Goal: Task Accomplishment & Management: Complete application form

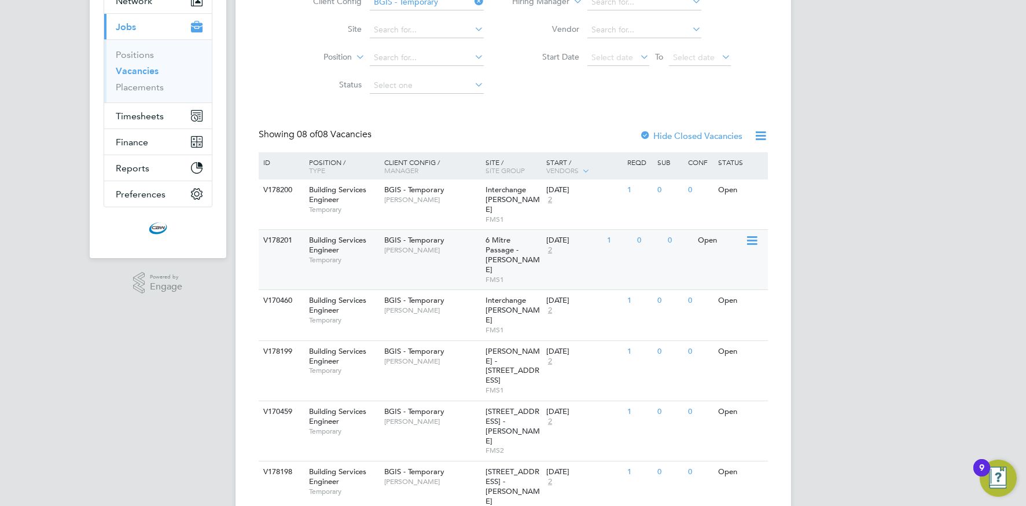
scroll to position [204, 0]
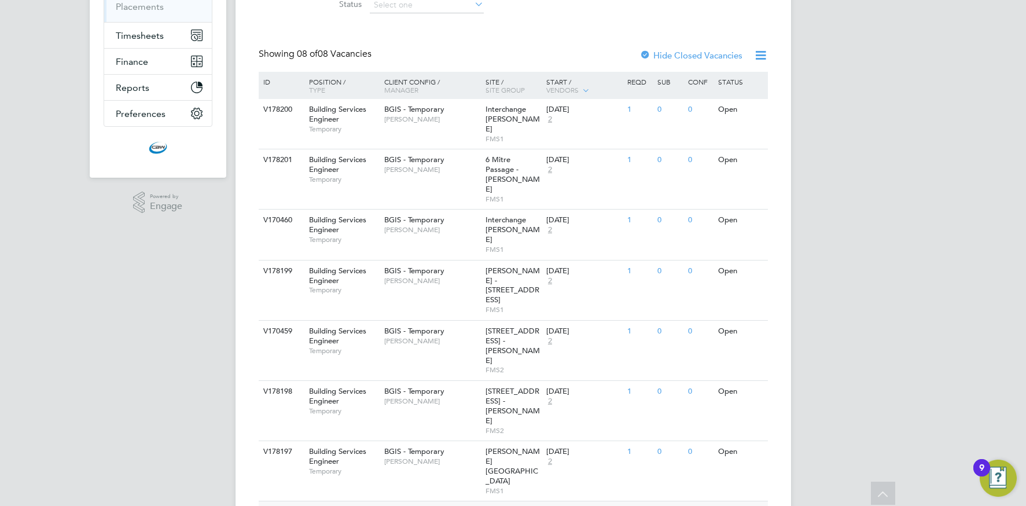
click at [424, 505] on span "BGIS - Temporary" at bounding box center [414, 511] width 60 height 10
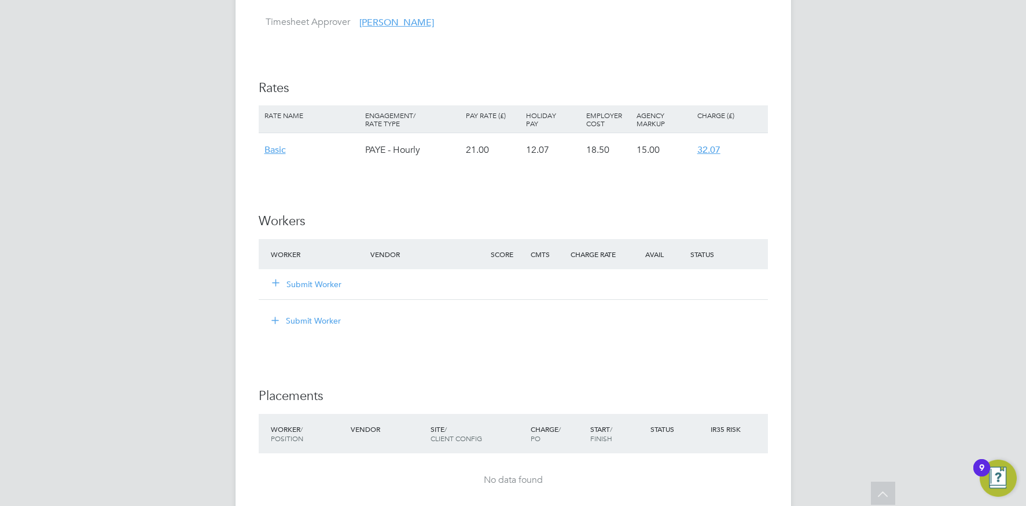
scroll to position [1317, 0]
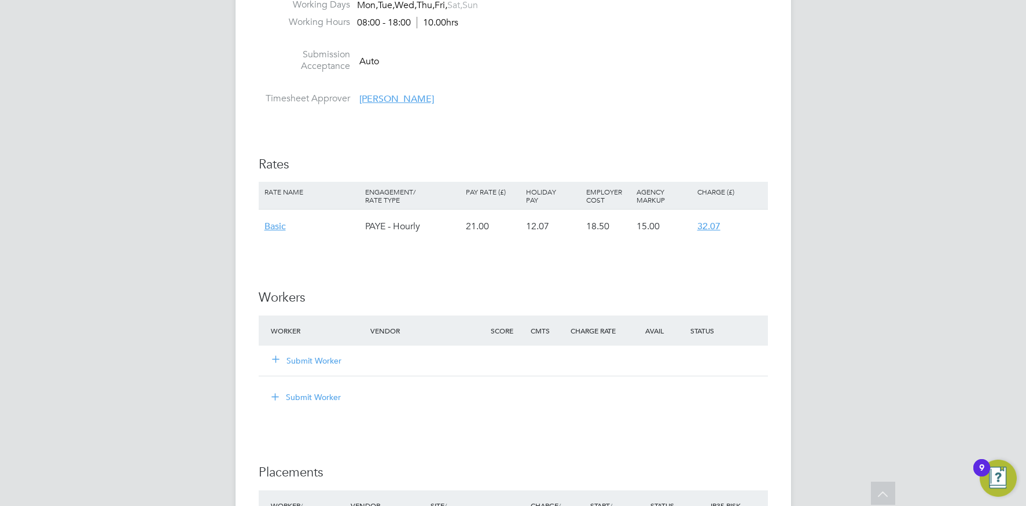
scroll to position [1263, 0]
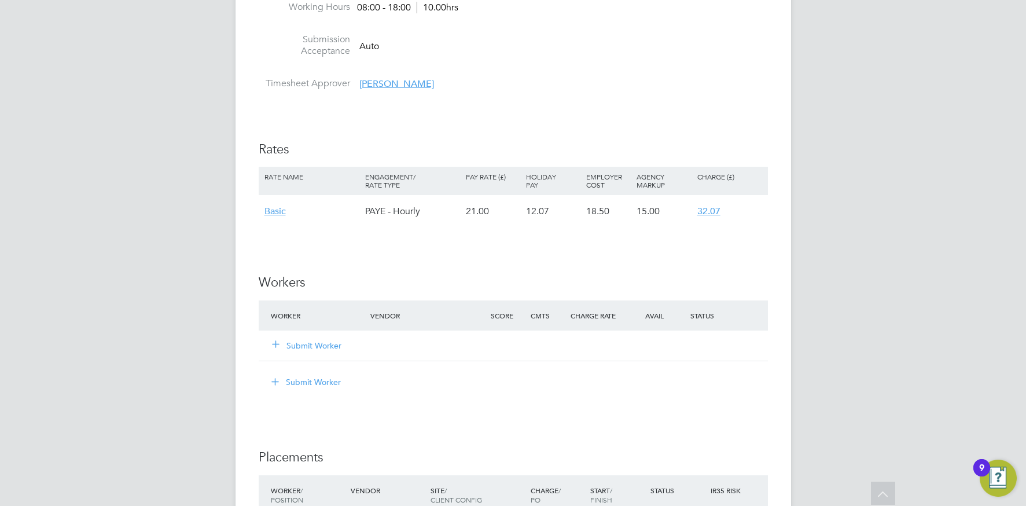
click at [315, 344] on button "Submit Worker" at bounding box center [307, 346] width 69 height 12
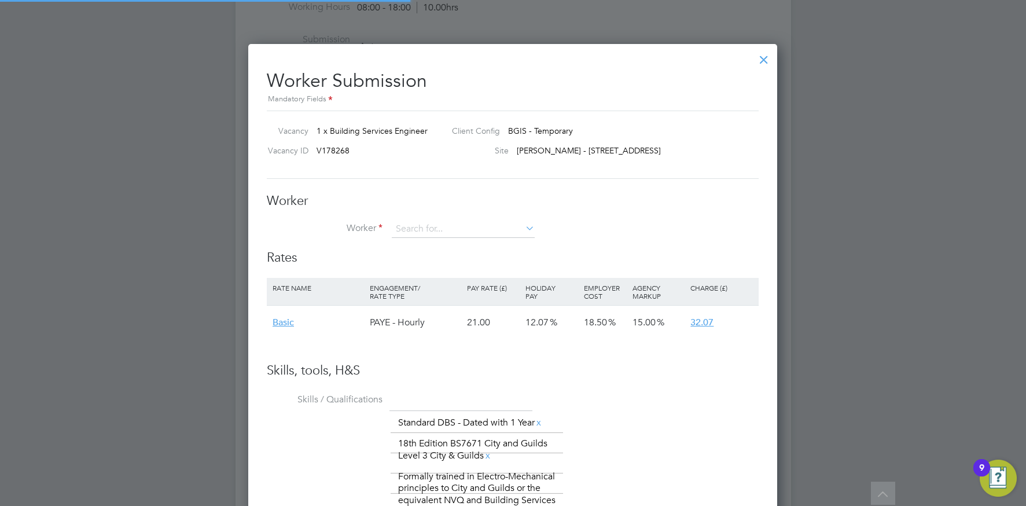
scroll to position [778, 530]
click at [322, 343] on li "Rate Name Engagement/ Rate Type Pay Rate (£) Holiday Pay Employer Cost Agency M…" at bounding box center [513, 314] width 492 height 73
click at [420, 260] on li "+ Add new" at bounding box center [463, 261] width 144 height 16
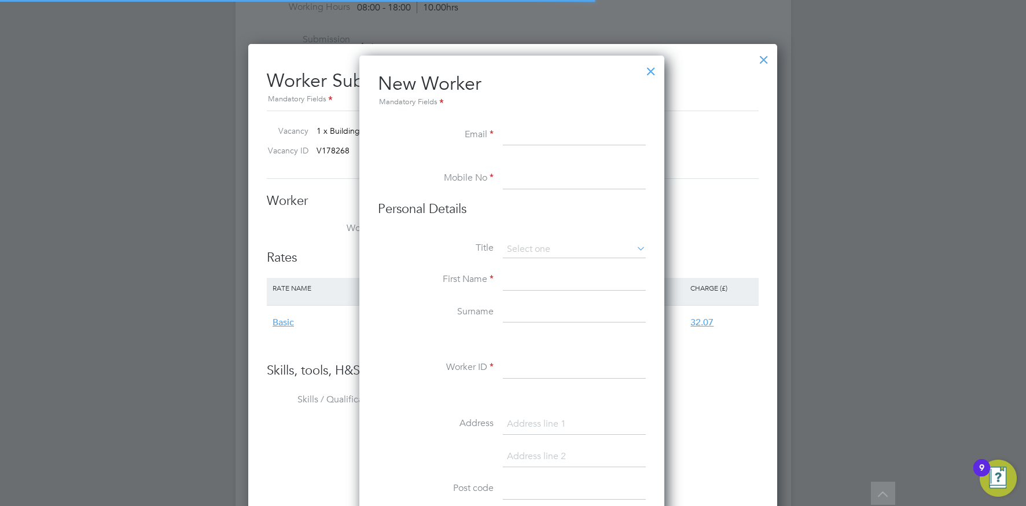
scroll to position [985, 307]
paste input "[EMAIL_ADDRESS][DOMAIN_NAME]"
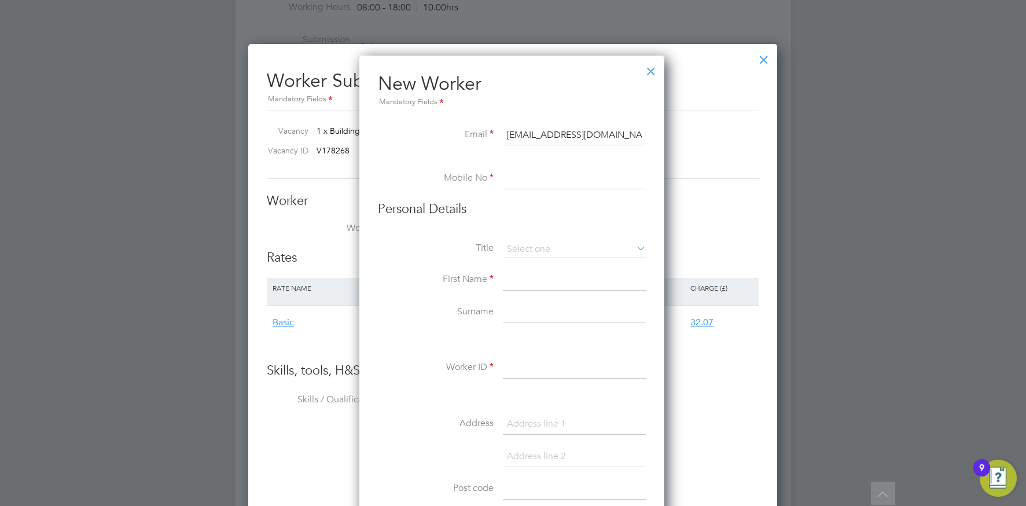
type input "[EMAIL_ADDRESS][DOMAIN_NAME]"
click at [538, 177] on input at bounding box center [574, 178] width 143 height 21
paste input "07391039985"
type input "07391039985"
click at [634, 251] on icon at bounding box center [634, 248] width 0 height 16
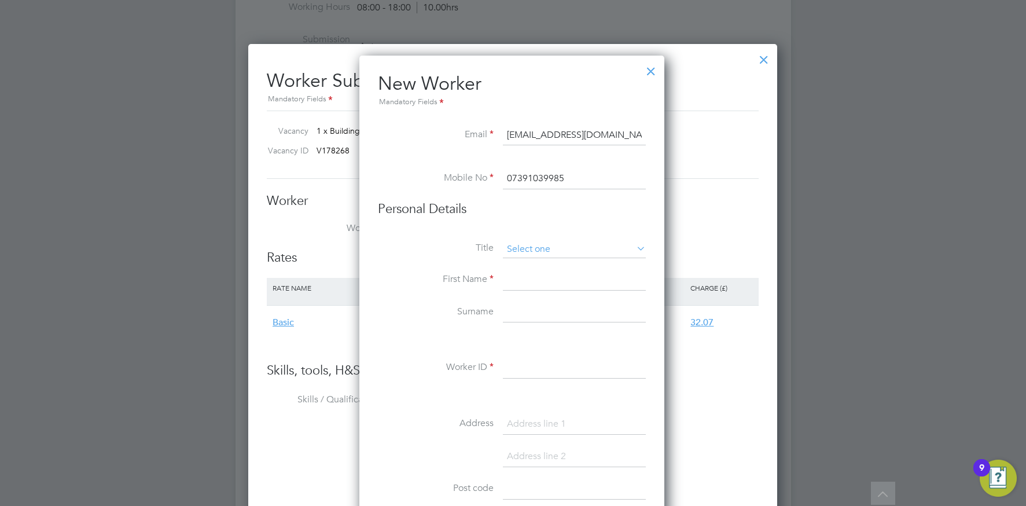
drag, startPoint x: 571, startPoint y: 253, endPoint x: 564, endPoint y: 255, distance: 7.7
click at [571, 253] on input at bounding box center [574, 249] width 143 height 17
click at [530, 263] on li "Mr" at bounding box center [574, 265] width 144 height 15
type input "Mr"
click at [524, 279] on input at bounding box center [574, 280] width 143 height 21
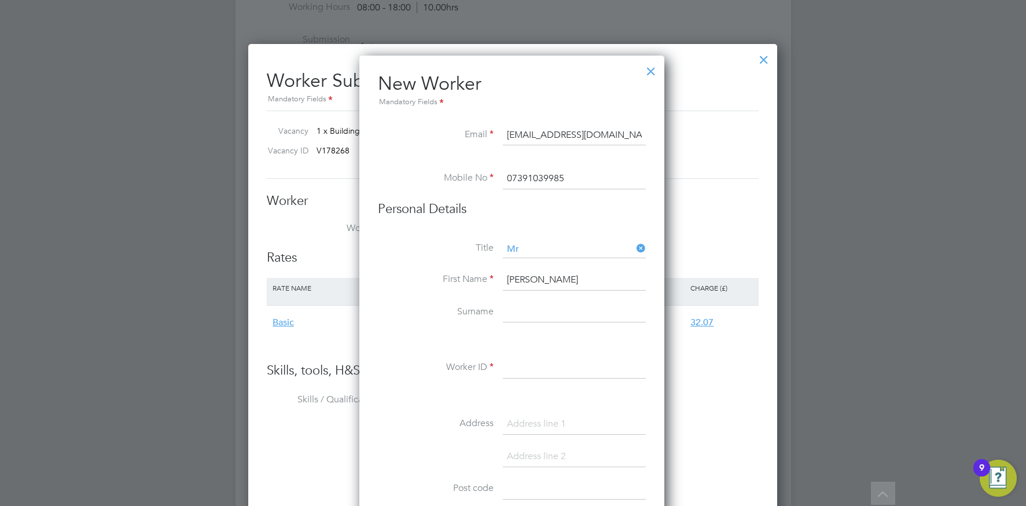
type input "[PERSON_NAME]"
type input "Tema"
click at [520, 370] on input at bounding box center [574, 368] width 143 height 21
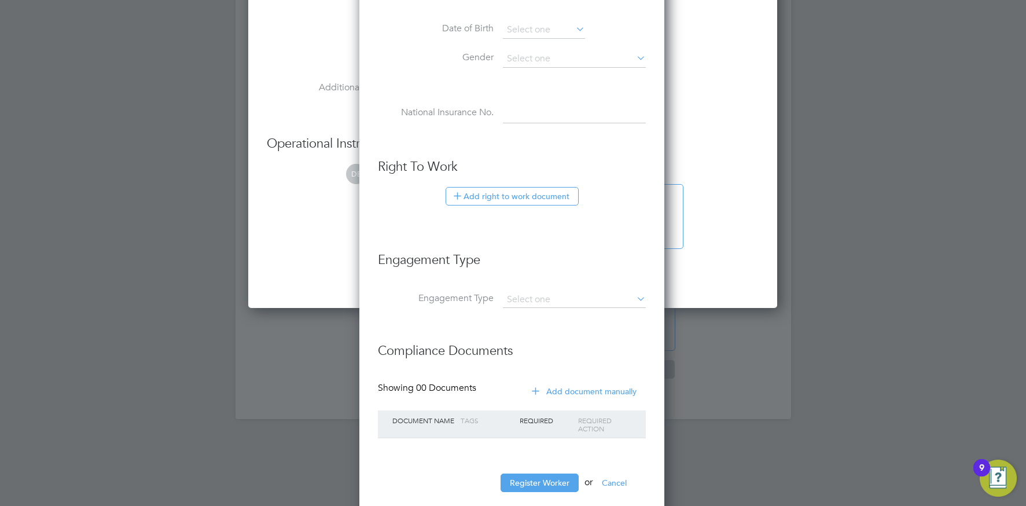
scroll to position [1797, 0]
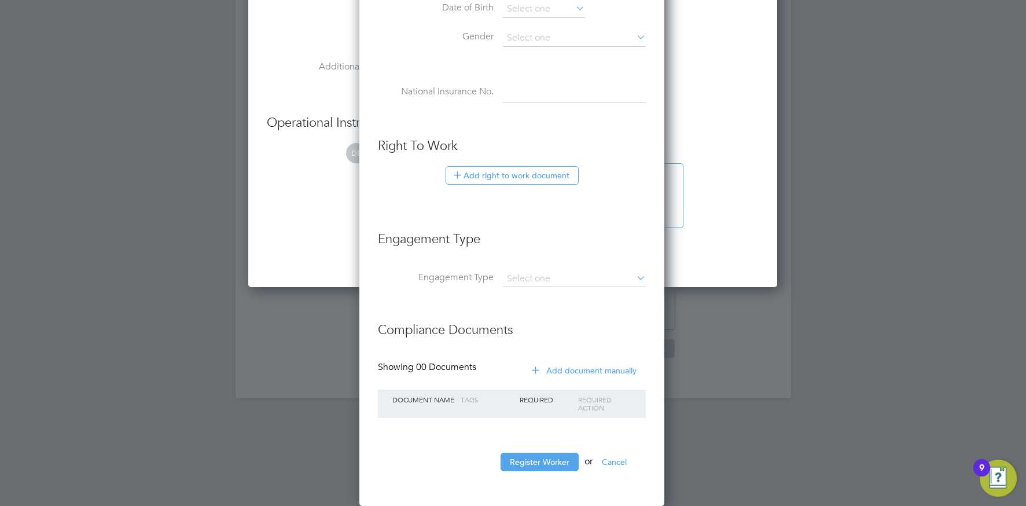
type input "PTema001"
click at [545, 459] on button "Register Worker" at bounding box center [540, 462] width 78 height 19
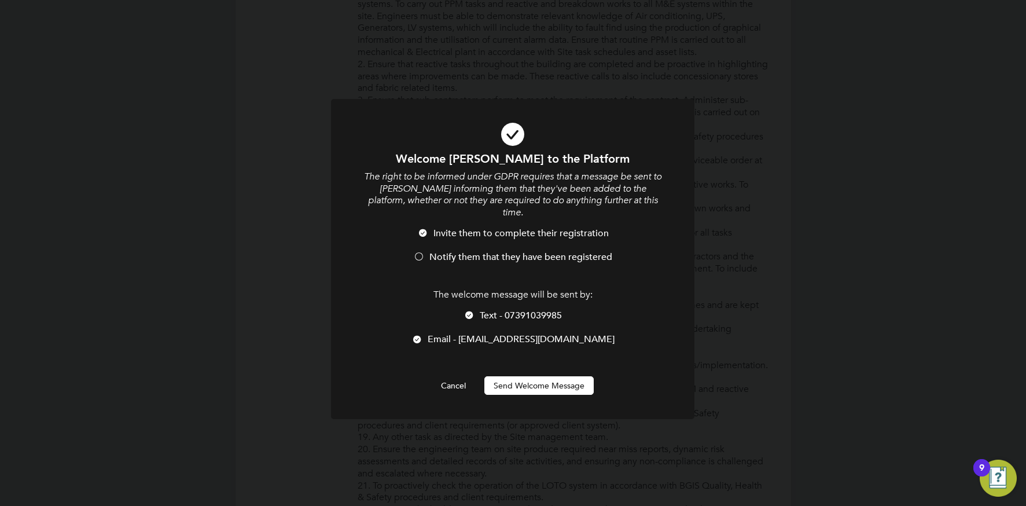
scroll to position [985, 307]
click at [505, 376] on button "Send Welcome Message" at bounding box center [538, 385] width 109 height 19
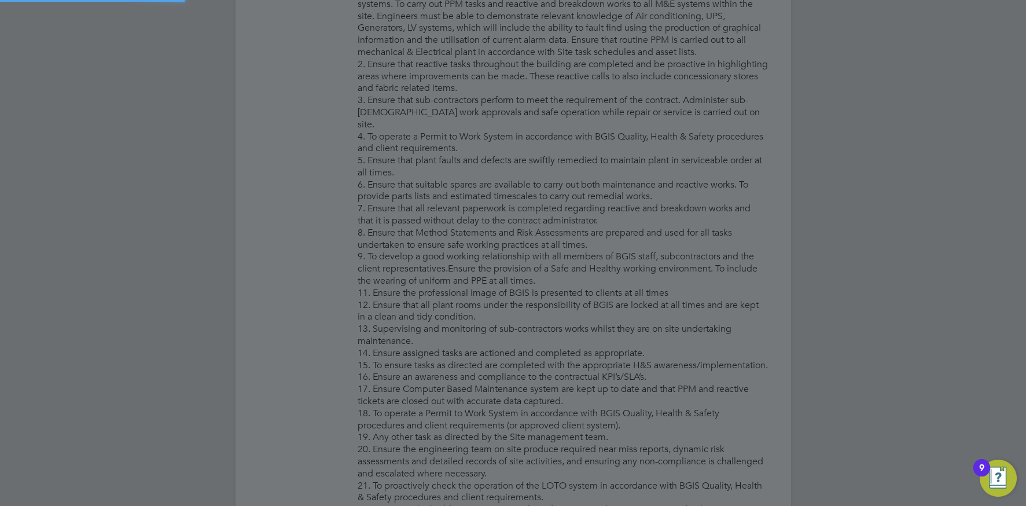
type input "Perparim Tema (PTema001)"
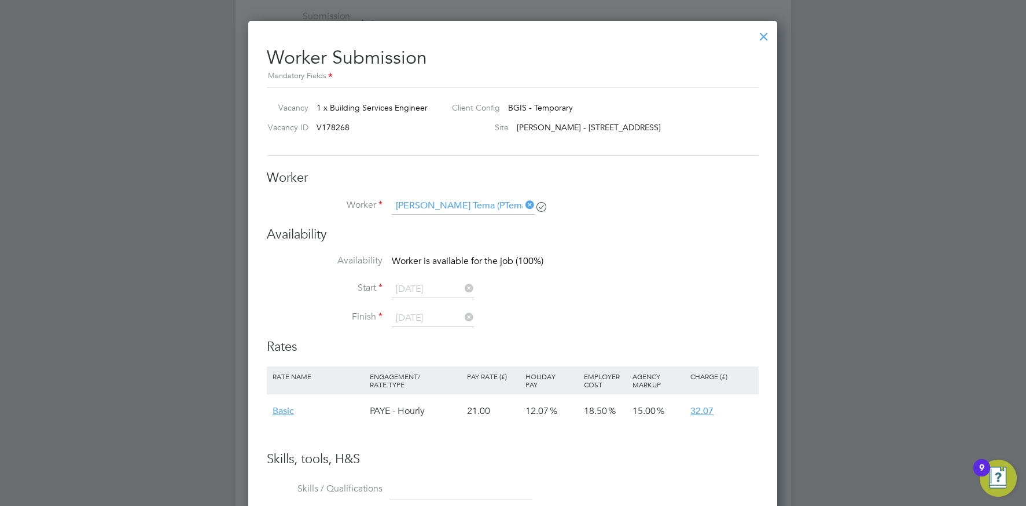
scroll to position [1290, 0]
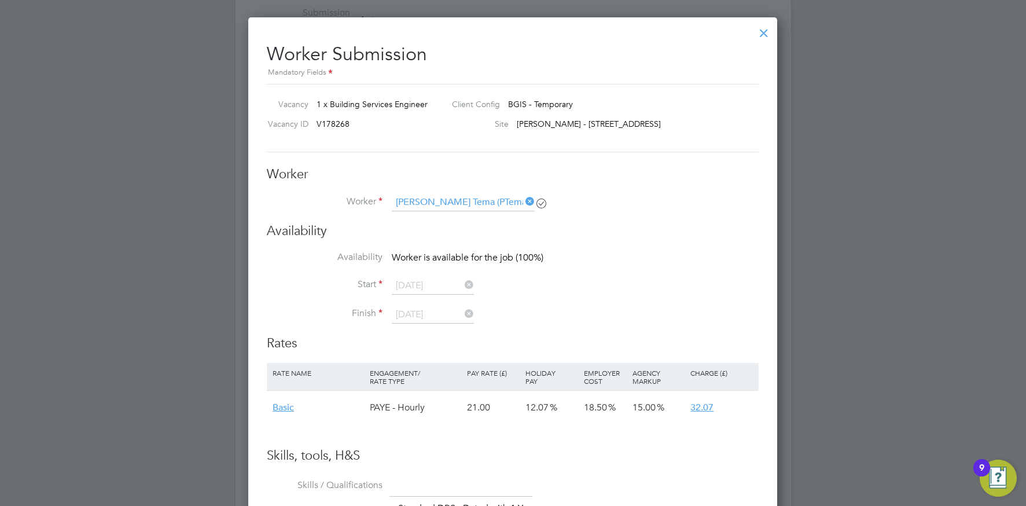
click at [523, 203] on icon at bounding box center [523, 201] width 0 height 16
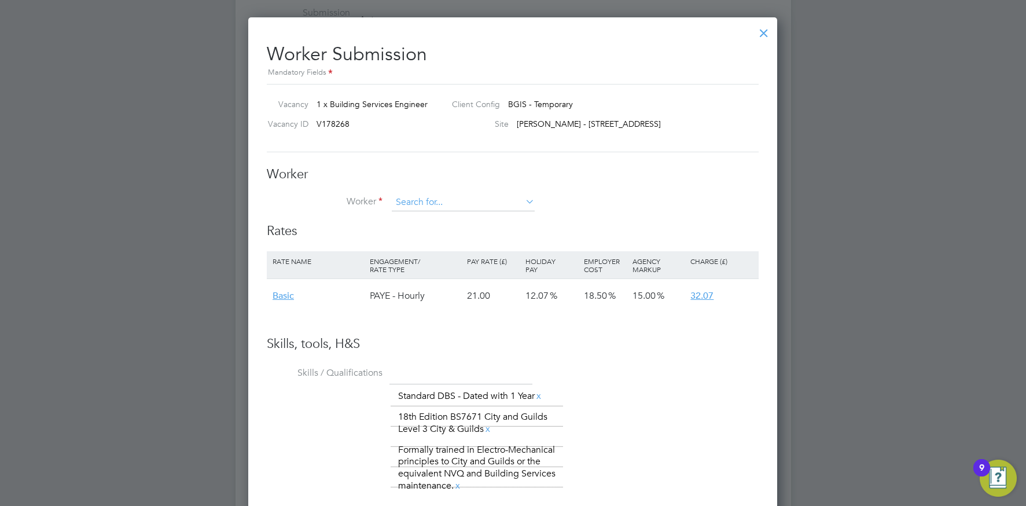
scroll to position [778, 530]
click at [508, 204] on input at bounding box center [463, 202] width 143 height 17
click at [478, 219] on li "Perparim Tema (PTema001)" at bounding box center [463, 219] width 144 height 16
type input "Perparim Tema (PTema001)"
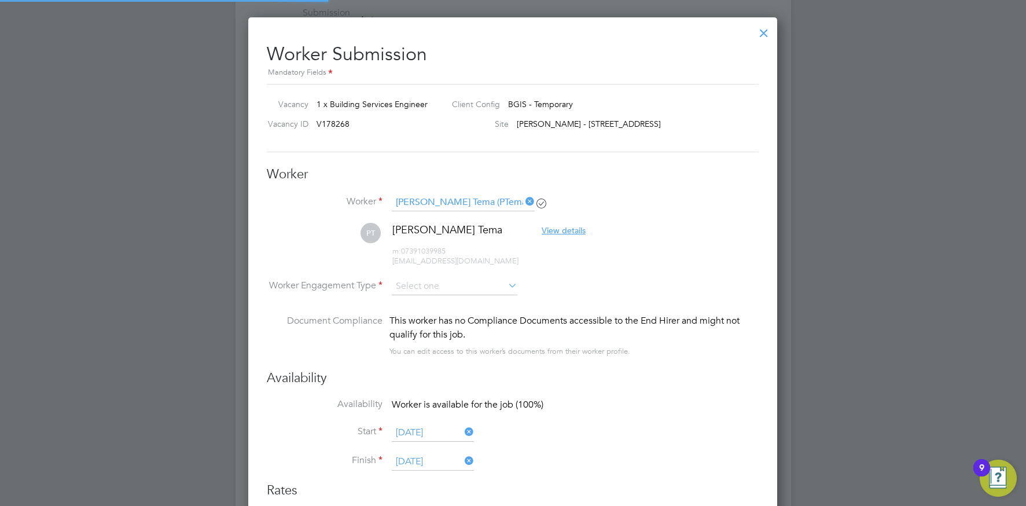
scroll to position [1037, 530]
click at [440, 288] on input at bounding box center [455, 286] width 126 height 17
click at [436, 313] on li "PAYE" at bounding box center [454, 317] width 127 height 15
type input "PAYE"
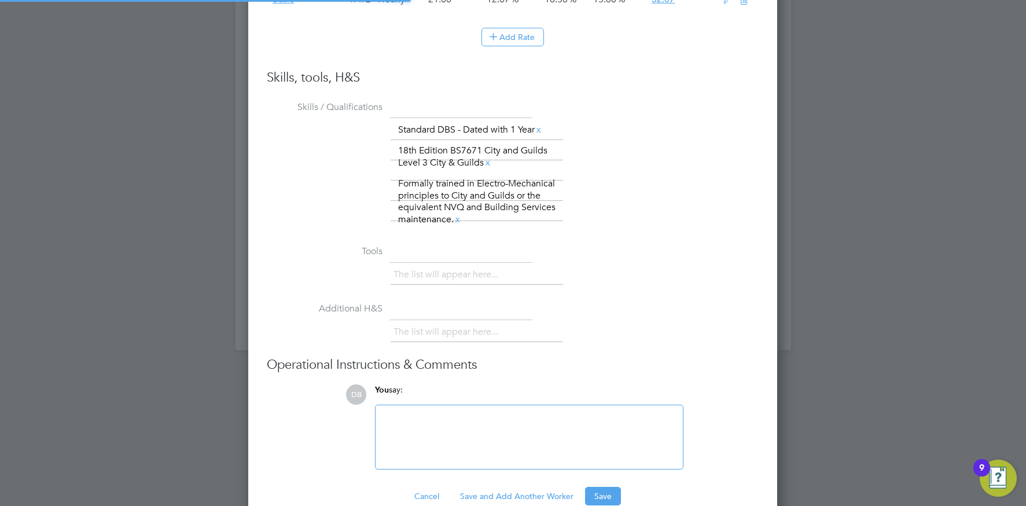
scroll to position [1868, 0]
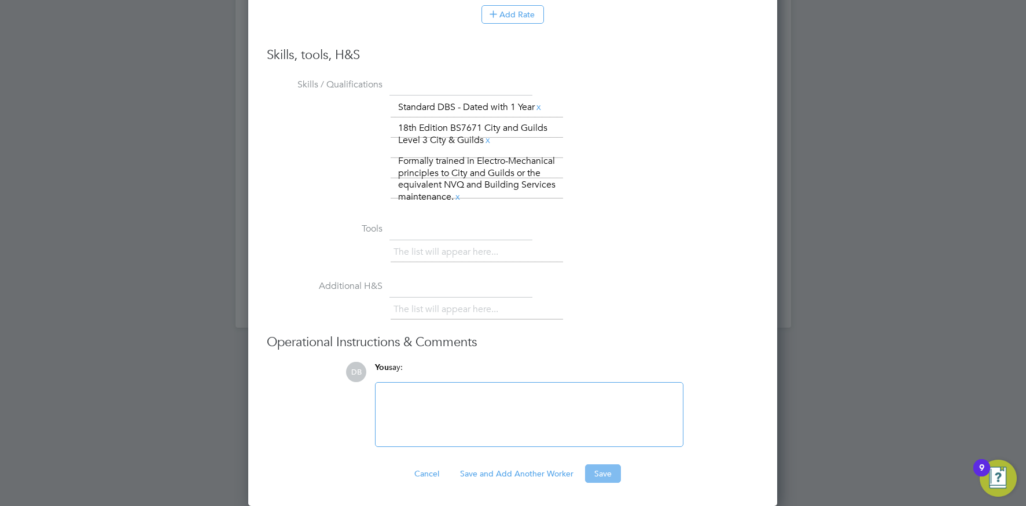
click at [599, 467] on button "Save" at bounding box center [603, 473] width 36 height 19
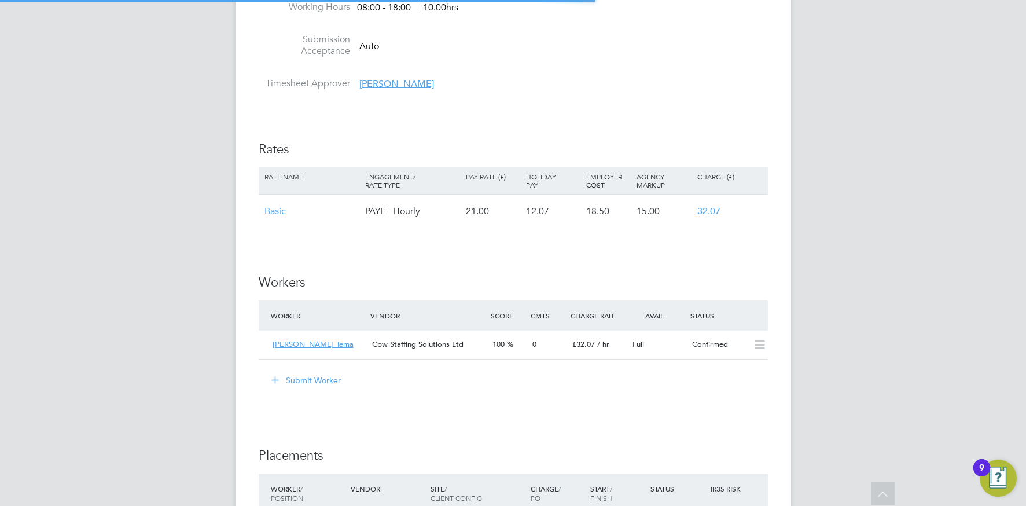
scroll to position [0, 0]
click at [505, 346] on span "100" at bounding box center [499, 344] width 12 height 10
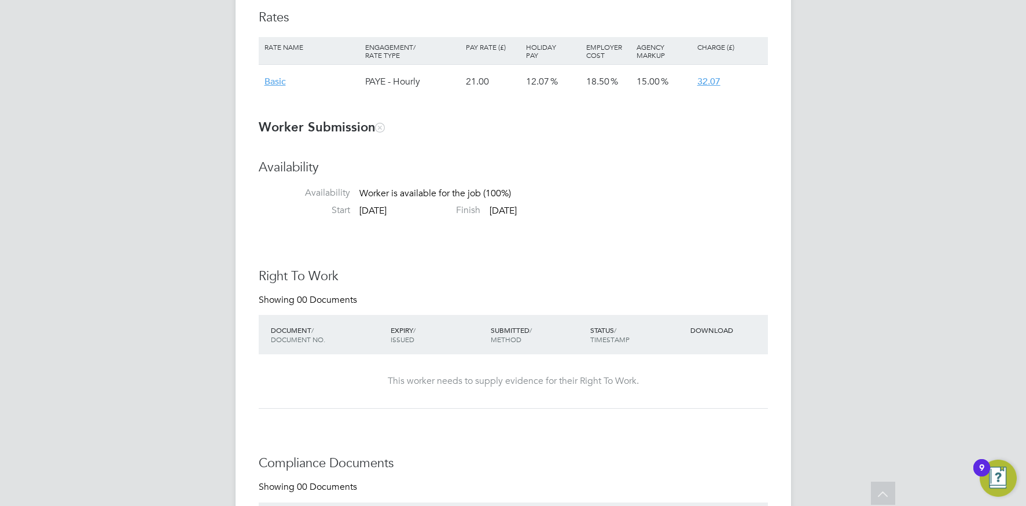
click at [666, 289] on div "Right To Work Showing 00 Documents DOCUMENT / DOCUMENT NO. EXPIRY / ISSUED SUBM…" at bounding box center [513, 338] width 509 height 141
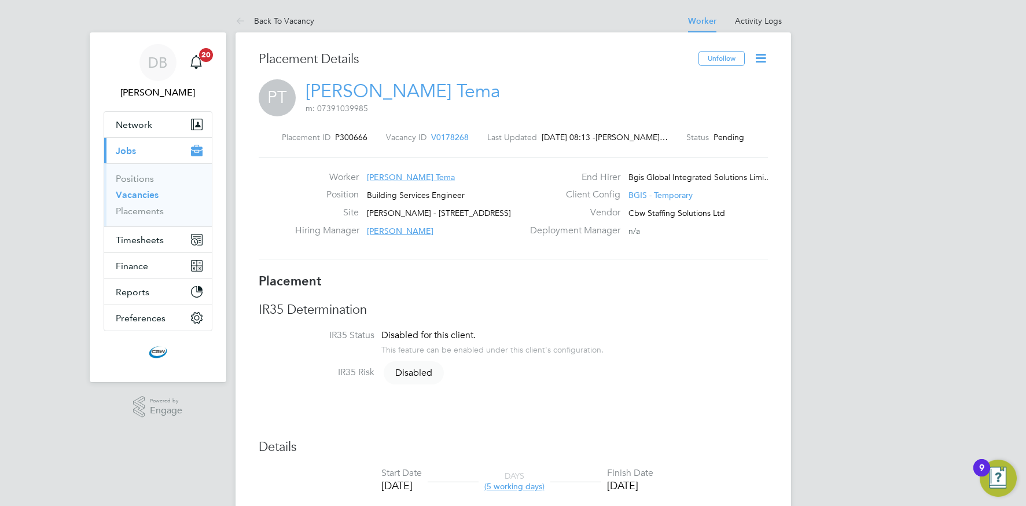
click at [138, 150] on button "Current page: Jobs" at bounding box center [158, 150] width 108 height 25
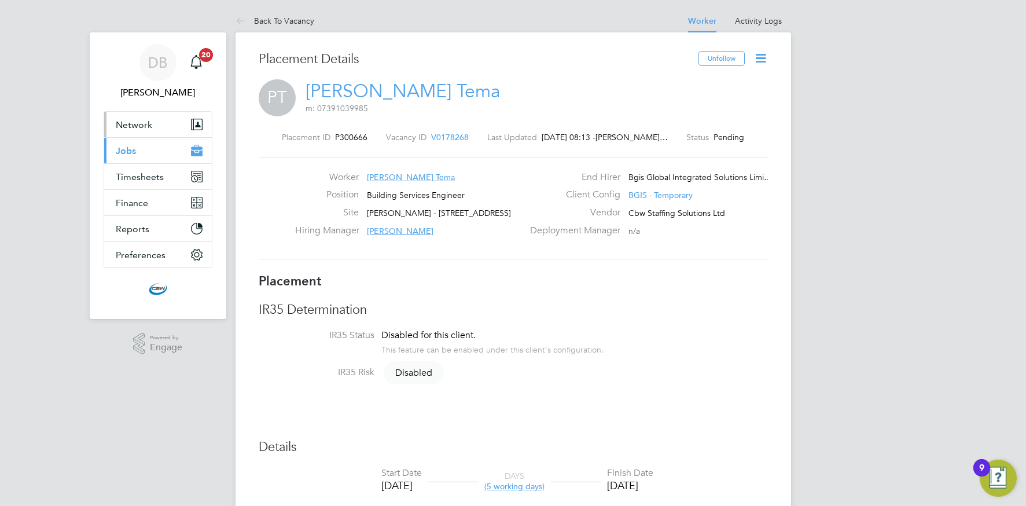
click at [144, 126] on span "Network" at bounding box center [134, 124] width 36 height 11
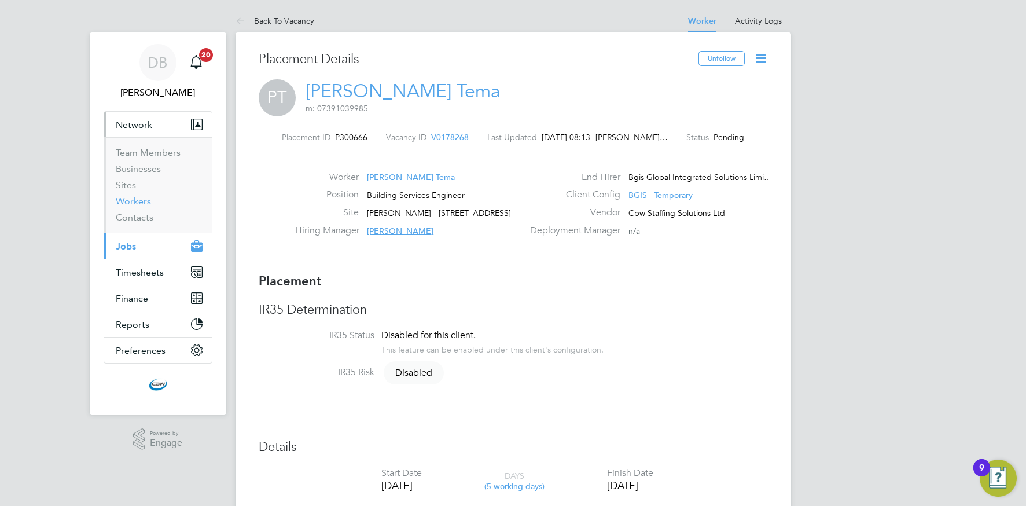
click at [138, 198] on link "Workers" at bounding box center [133, 201] width 35 height 11
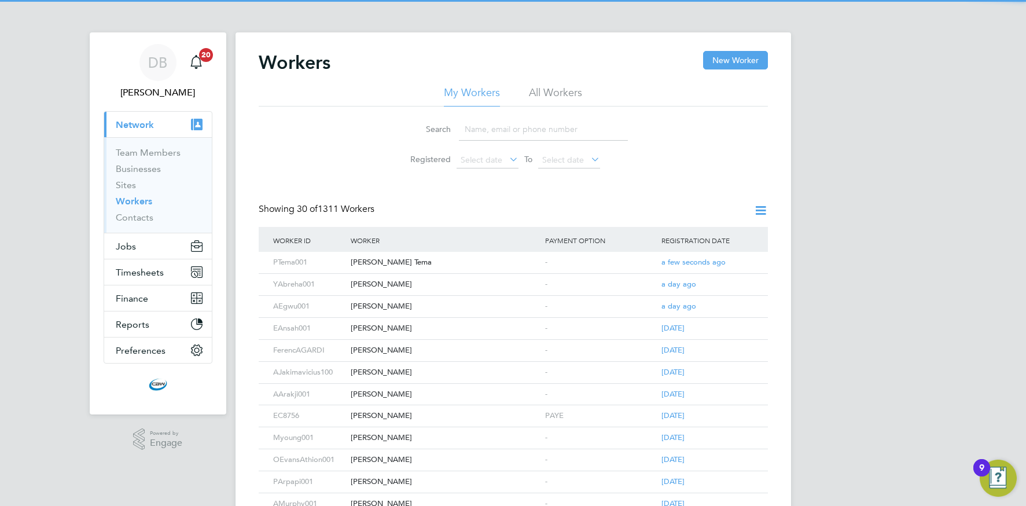
click at [485, 127] on input at bounding box center [543, 129] width 169 height 23
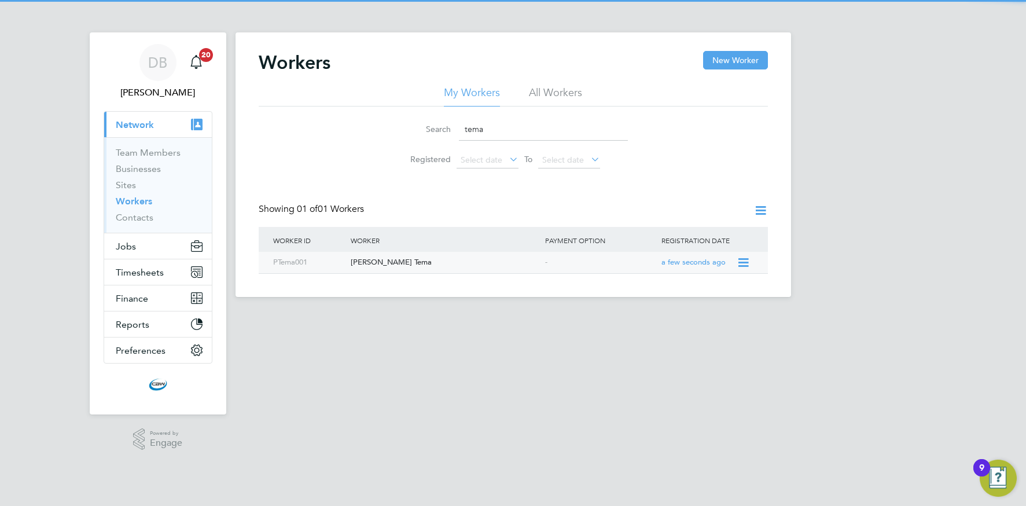
type input "tema"
click at [435, 261] on div "[PERSON_NAME] Tema" at bounding box center [445, 262] width 194 height 21
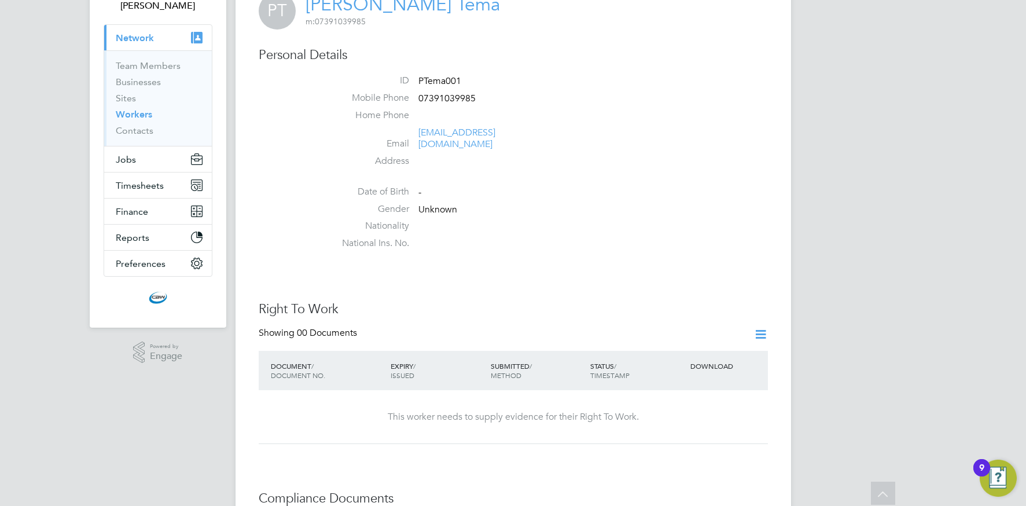
scroll to position [57, 0]
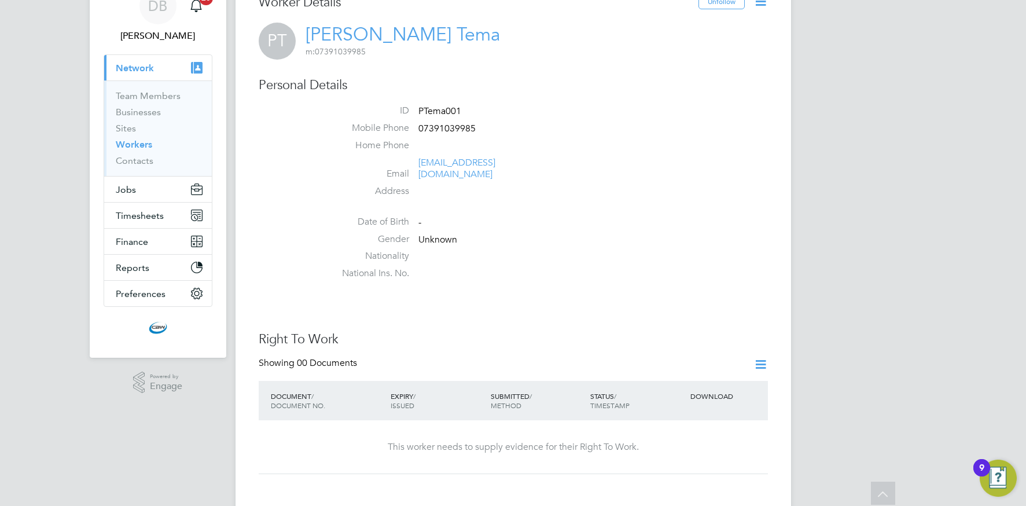
click at [761, 357] on icon at bounding box center [761, 364] width 14 height 14
click at [670, 378] on li "Add Right To Work Document" at bounding box center [695, 380] width 139 height 16
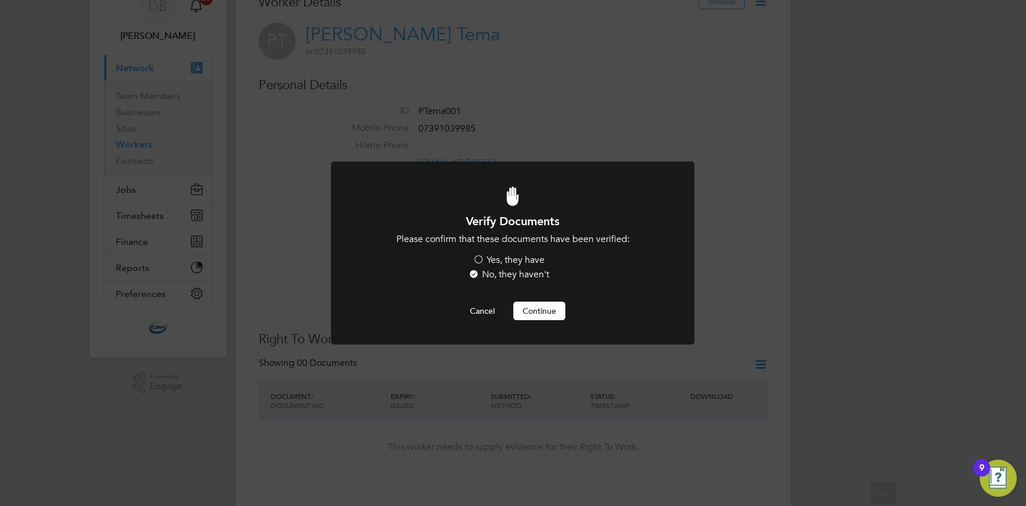
scroll to position [0, 0]
click at [516, 260] on label "Yes, they have" at bounding box center [509, 260] width 72 height 12
click at [0, 0] on input "Yes, they have" at bounding box center [0, 0] width 0 height 0
click at [541, 307] on button "Continue" at bounding box center [539, 311] width 52 height 19
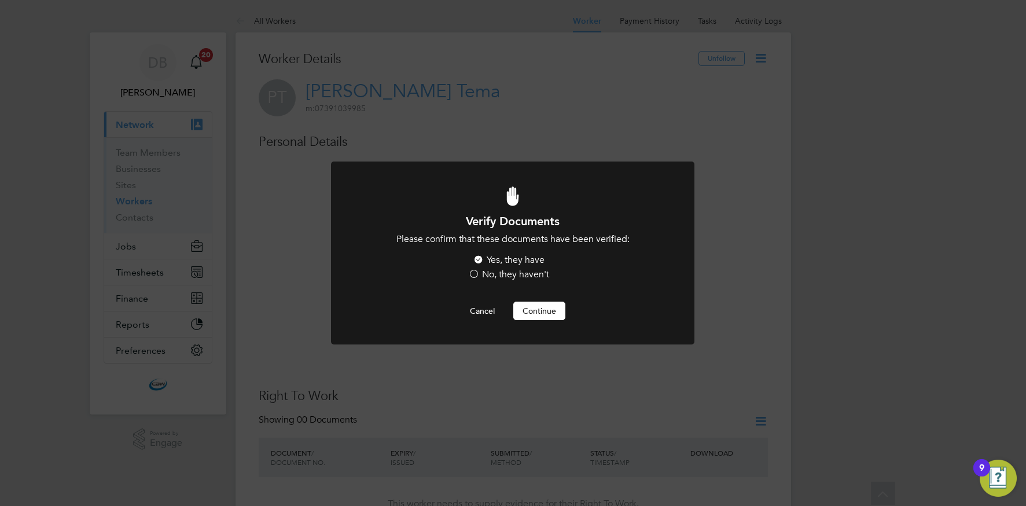
scroll to position [57, 0]
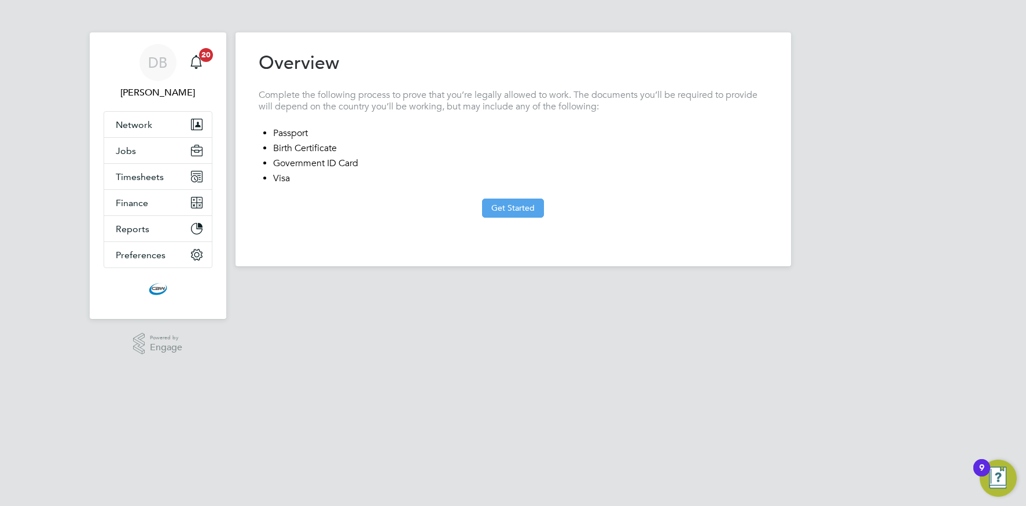
click at [509, 218] on div "Previous Step Next Step" at bounding box center [513, 230] width 509 height 25
click at [498, 208] on button "Get Started" at bounding box center [513, 208] width 62 height 19
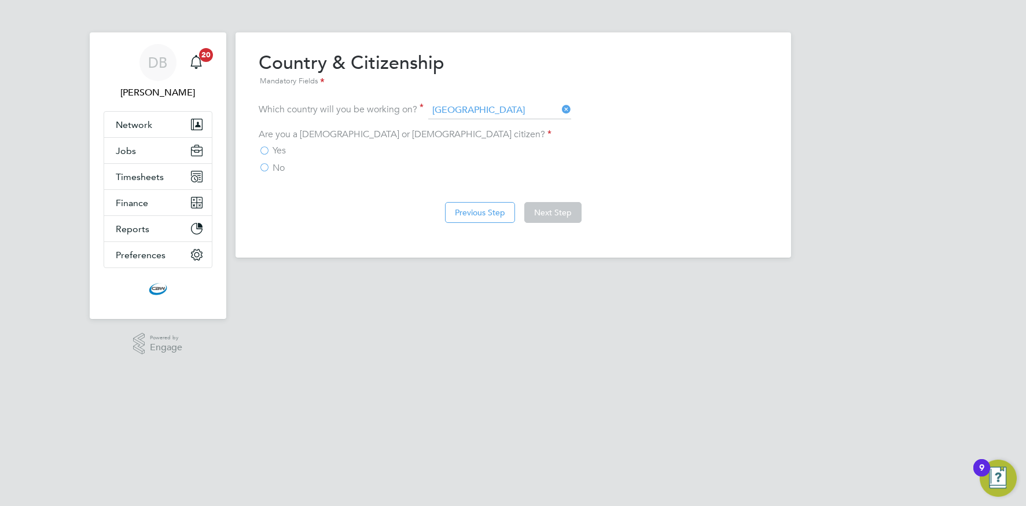
click at [265, 151] on label "Yes" at bounding box center [272, 151] width 27 height 12
click at [0, 0] on input "Yes" at bounding box center [0, 0] width 0 height 0
click at [541, 215] on button "Next Step" at bounding box center [552, 212] width 57 height 21
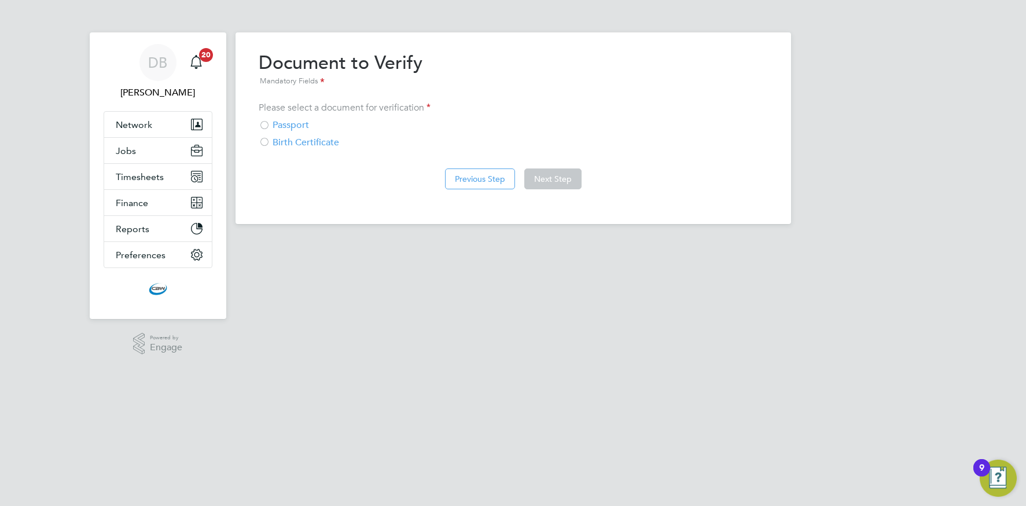
drag, startPoint x: 295, startPoint y: 124, endPoint x: 321, endPoint y: 132, distance: 27.1
click at [295, 124] on div "Passport" at bounding box center [513, 125] width 509 height 12
click at [557, 182] on button "Next Step" at bounding box center [552, 178] width 57 height 21
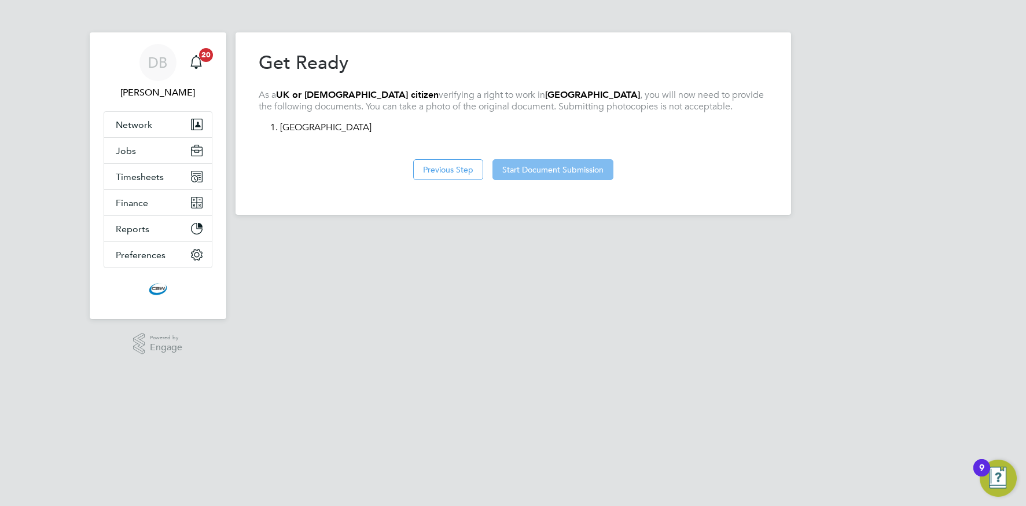
click at [533, 175] on button "Start Document Submission" at bounding box center [553, 169] width 121 height 21
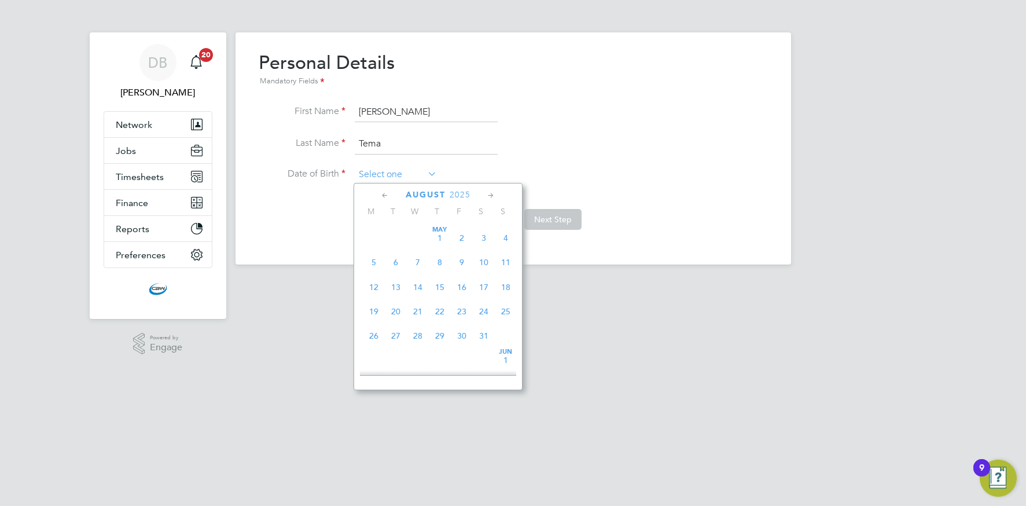
click at [385, 174] on input at bounding box center [396, 174] width 82 height 17
click at [460, 196] on span "2025" at bounding box center [460, 195] width 21 height 10
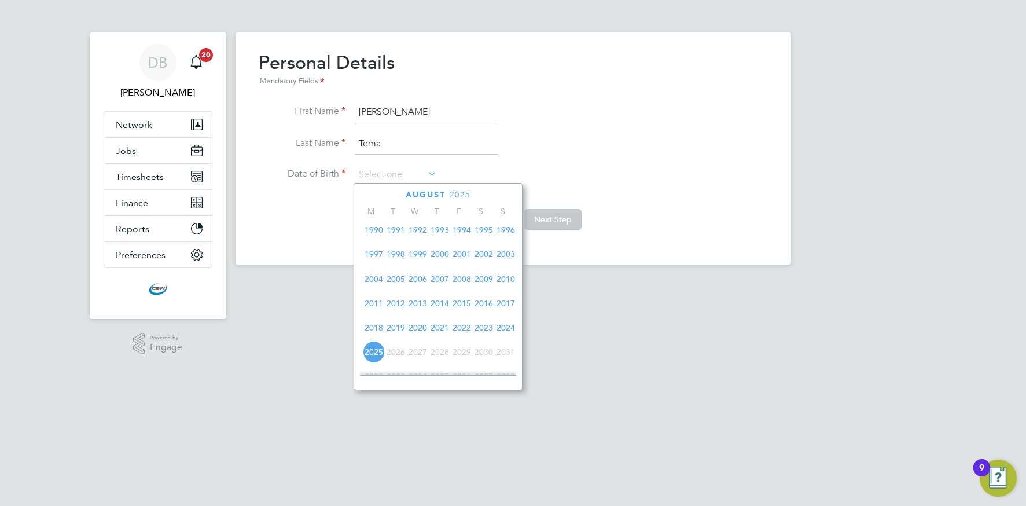
scroll to position [251, 0]
click at [442, 238] on span "1993" at bounding box center [440, 231] width 22 height 22
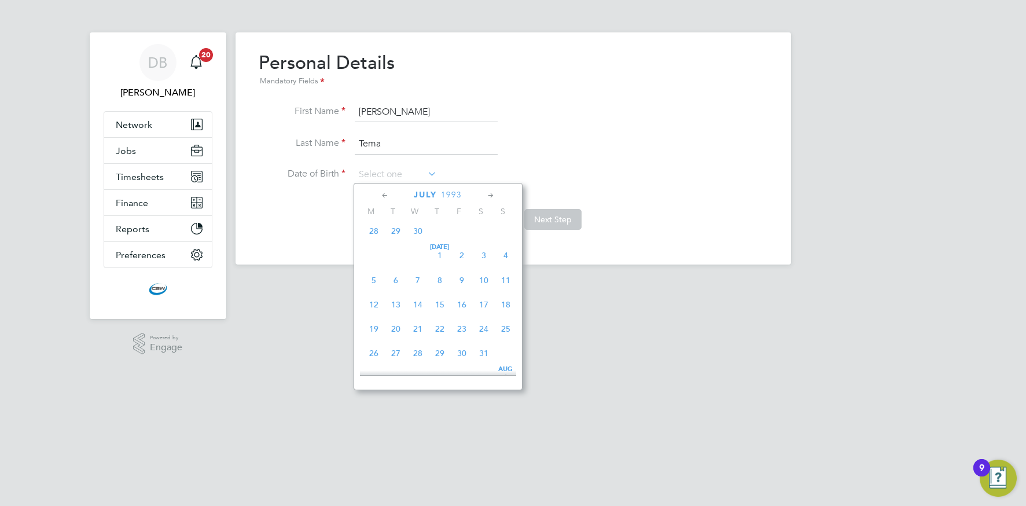
click at [436, 287] on span "8" at bounding box center [440, 280] width 22 height 22
click at [383, 172] on input "[DATE]" at bounding box center [396, 174] width 82 height 17
click at [385, 197] on icon at bounding box center [385, 195] width 11 height 13
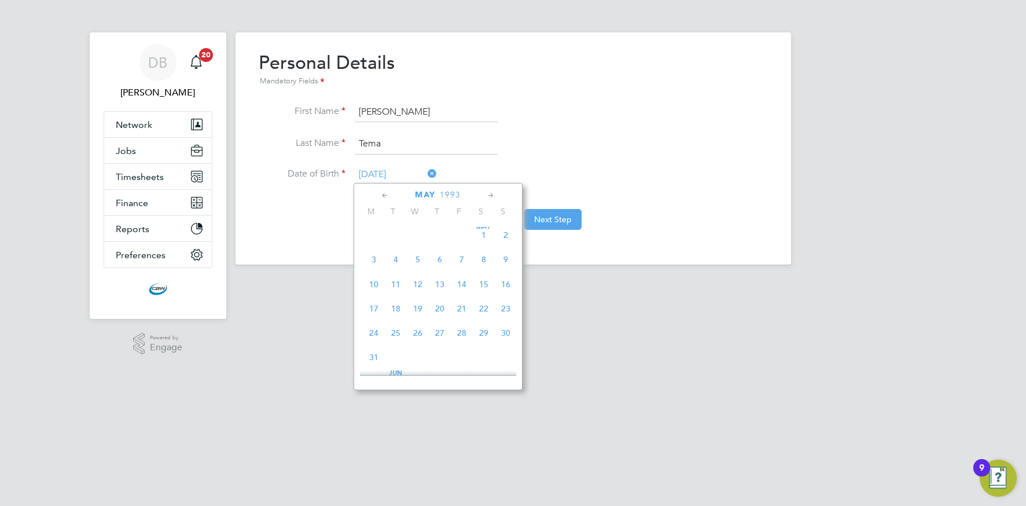
click at [481, 261] on span "8" at bounding box center [484, 259] width 22 height 22
type input "[DATE]"
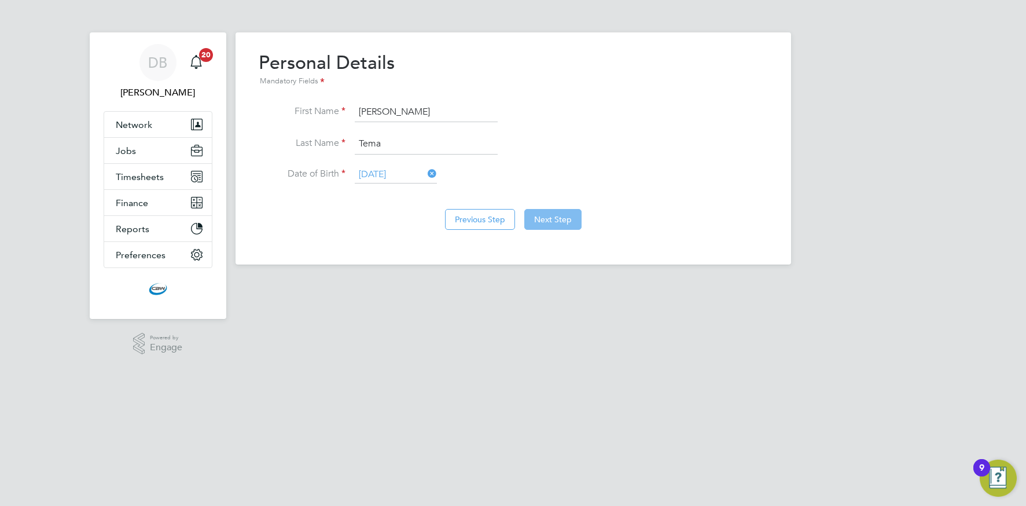
click at [544, 218] on button "Next Step" at bounding box center [552, 219] width 57 height 21
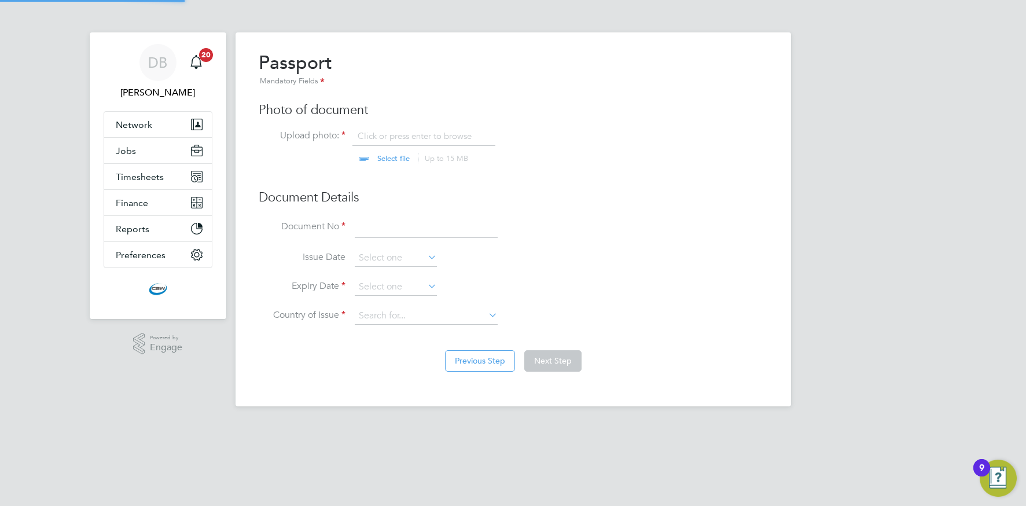
scroll to position [16, 144]
click at [374, 231] on input at bounding box center [426, 228] width 143 height 21
type input "126102666"
click at [378, 288] on input at bounding box center [396, 286] width 82 height 17
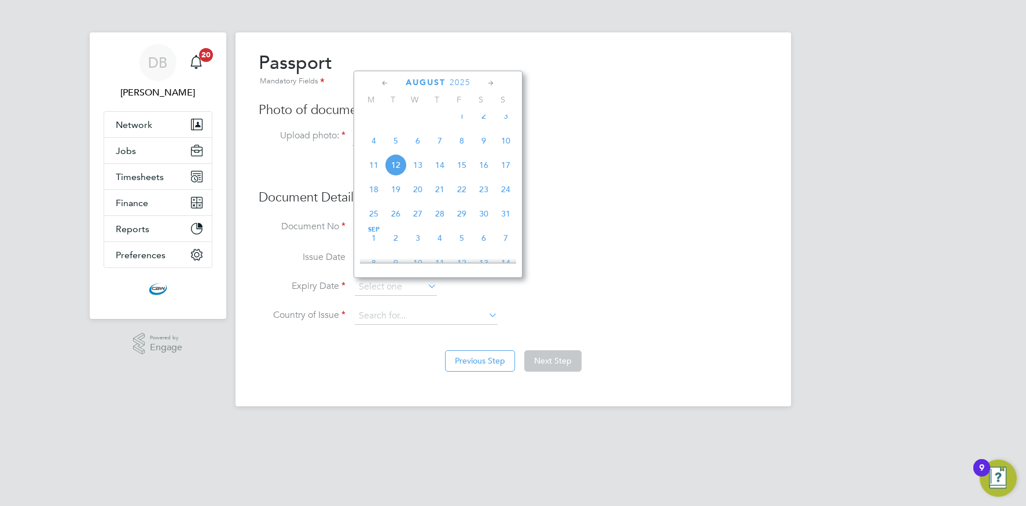
click at [463, 87] on span "2025" at bounding box center [460, 83] width 21 height 10
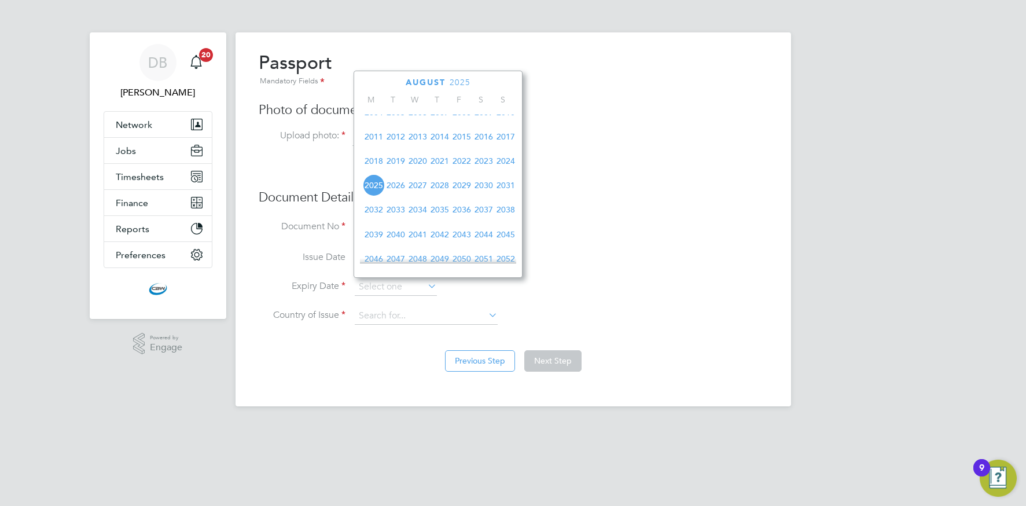
click at [502, 194] on span "2031" at bounding box center [506, 185] width 22 height 22
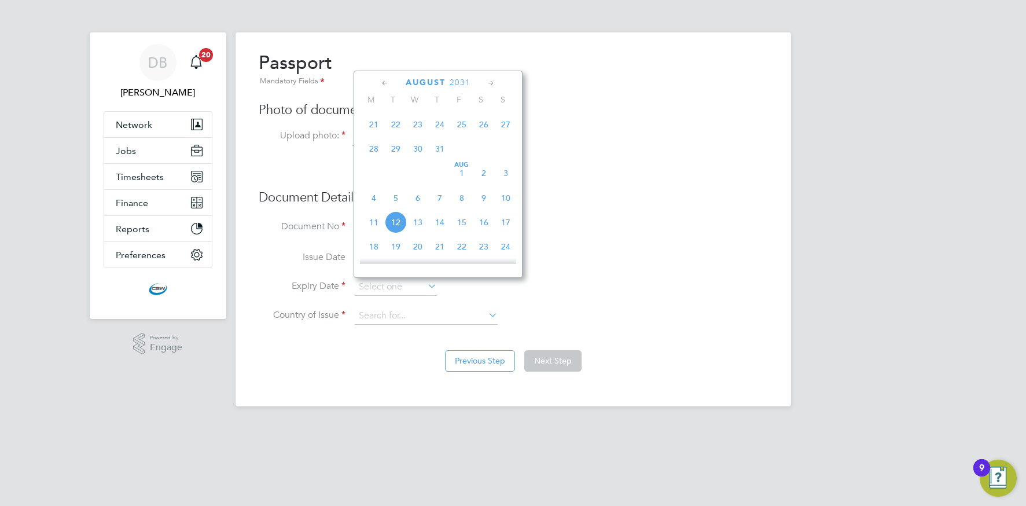
scroll to position [350, 0]
click at [399, 199] on span "5" at bounding box center [396, 191] width 22 height 22
type input "[DATE]"
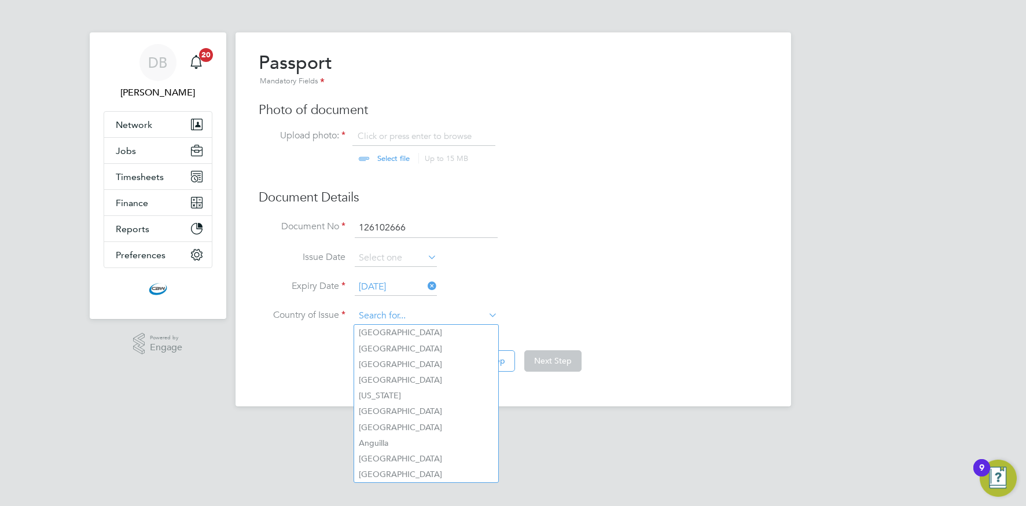
click at [403, 310] on input at bounding box center [426, 315] width 143 height 17
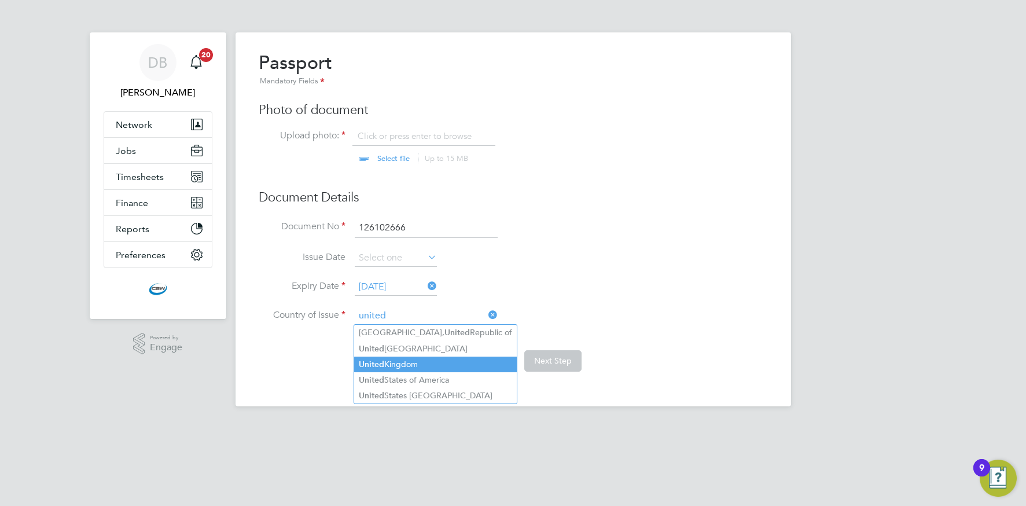
click at [368, 359] on b "United" at bounding box center [371, 364] width 25 height 10
type input "[GEOGRAPHIC_DATA]"
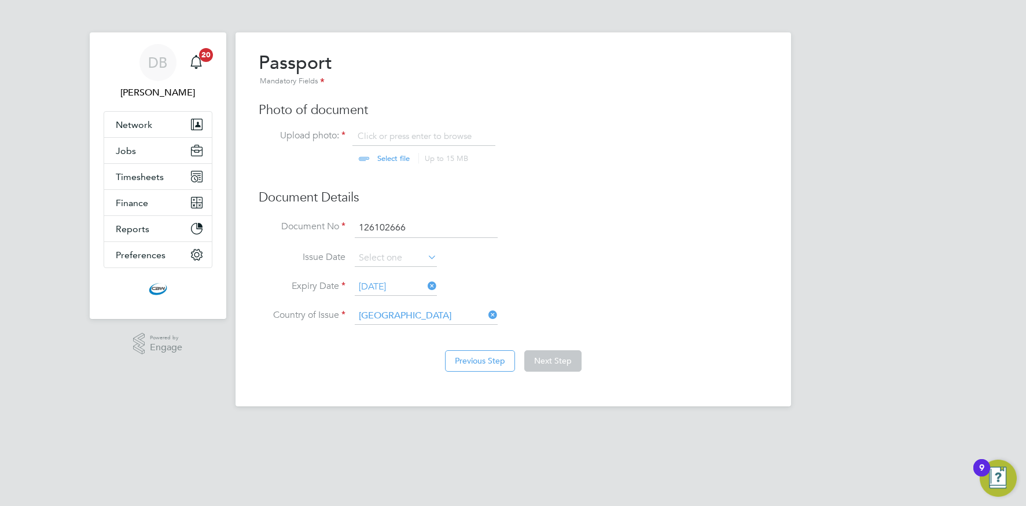
click at [381, 157] on input "file" at bounding box center [405, 147] width 182 height 35
type input "C:\fakepath\20250509_085230 - rim rim.jpg"
click at [543, 361] on button "Next Step" at bounding box center [552, 360] width 57 height 21
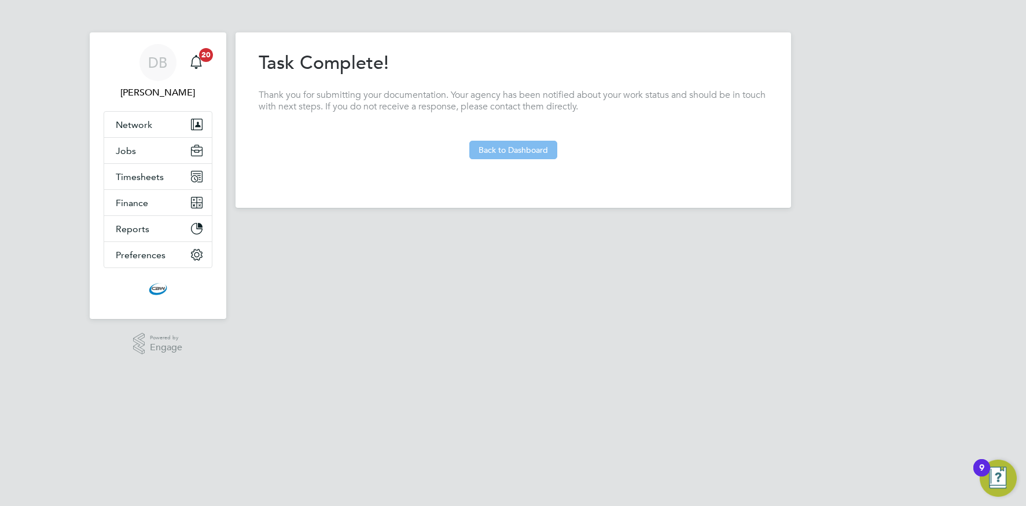
click at [541, 148] on button "Back to Dashboard" at bounding box center [513, 150] width 88 height 19
